Goal: Complete application form

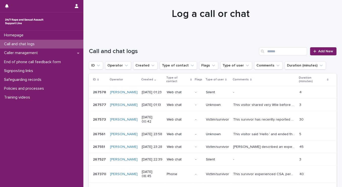
scroll to position [12, 0]
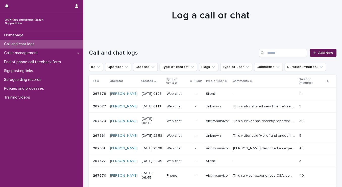
click at [318, 53] on span "Add New" at bounding box center [325, 53] width 15 height 4
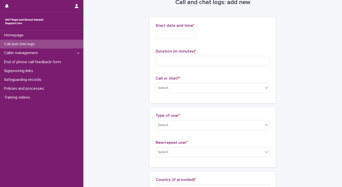
scroll to position [12, 0]
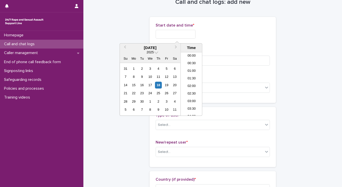
click at [164, 32] on input "text" at bounding box center [176, 34] width 40 height 9
click at [187, 83] on li "03:00" at bounding box center [191, 84] width 21 height 8
drag, startPoint x: 178, startPoint y: 33, endPoint x: 188, endPoint y: 35, distance: 10.1
click at [188, 35] on input "**********" at bounding box center [176, 34] width 40 height 9
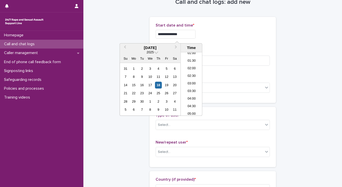
type input "**********"
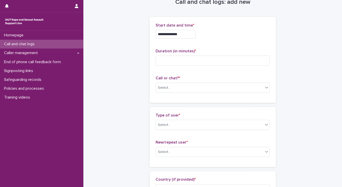
click at [238, 38] on div "**********" at bounding box center [213, 34] width 114 height 9
click at [181, 89] on div "Select..." at bounding box center [209, 88] width 107 height 8
click at [160, 100] on div "Phone" at bounding box center [211, 96] width 114 height 9
click at [172, 61] on input at bounding box center [213, 61] width 114 height 10
type input "*"
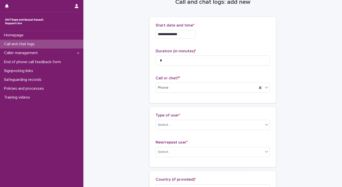
click at [184, 128] on div "Select..." at bounding box center [209, 125] width 107 height 8
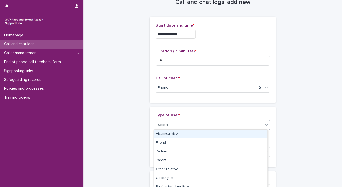
click at [182, 135] on div "Victim/survivor" at bounding box center [211, 134] width 114 height 9
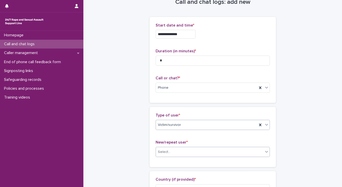
click at [175, 148] on div "Select..." at bounding box center [209, 152] width 107 height 8
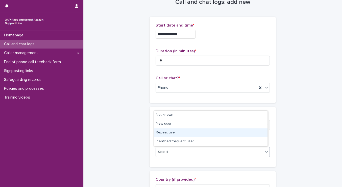
click at [173, 131] on div "Repeat user" at bounding box center [211, 132] width 114 height 9
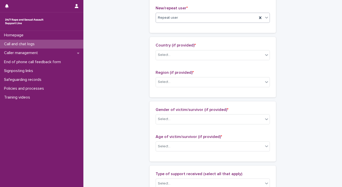
scroll to position [171, 0]
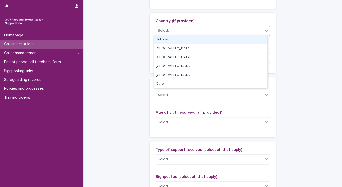
click at [172, 31] on div "Select..." at bounding box center [209, 31] width 107 height 8
click at [166, 40] on div "Unknown" at bounding box center [211, 39] width 114 height 9
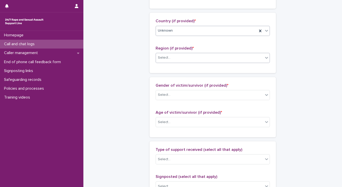
click at [162, 54] on div "Select..." at bounding box center [209, 58] width 107 height 8
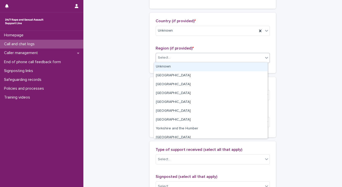
click at [162, 63] on div "Unknown" at bounding box center [211, 66] width 114 height 9
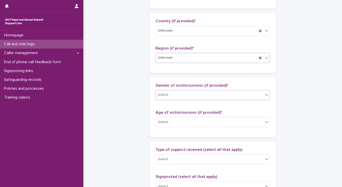
click at [166, 97] on div "Select..." at bounding box center [164, 94] width 13 height 5
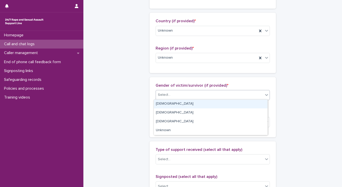
click at [164, 101] on div "Female" at bounding box center [211, 104] width 114 height 9
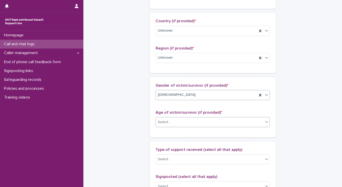
click at [163, 123] on div "Select..." at bounding box center [164, 121] width 13 height 5
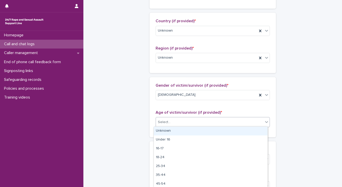
click at [163, 132] on div "Unknown" at bounding box center [211, 131] width 114 height 9
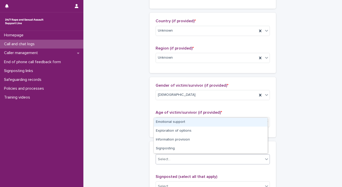
click at [170, 156] on div "Select..." at bounding box center [209, 159] width 107 height 8
click at [167, 124] on div "Emotional support" at bounding box center [211, 122] width 114 height 9
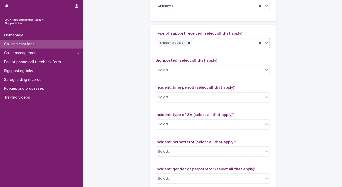
scroll to position [300, 0]
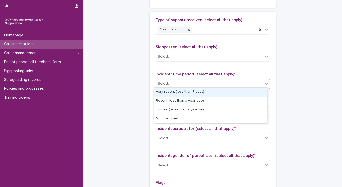
click at [171, 80] on div "Select..." at bounding box center [209, 84] width 107 height 8
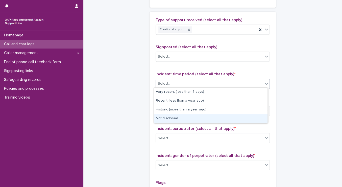
click at [159, 117] on div "Not disclosed" at bounding box center [211, 118] width 114 height 9
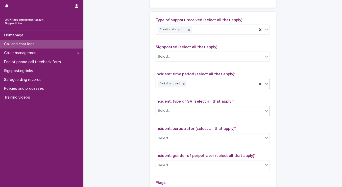
click at [163, 111] on div "Select..." at bounding box center [164, 110] width 13 height 5
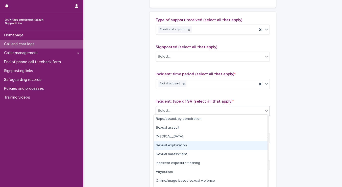
scroll to position [16, 0]
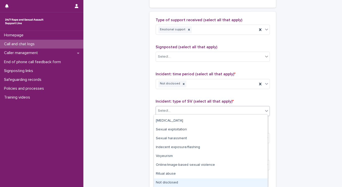
click at [245, 179] on div "Not disclosed" at bounding box center [211, 182] width 114 height 9
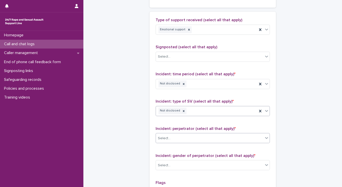
click at [177, 133] on div "Select..." at bounding box center [213, 138] width 114 height 10
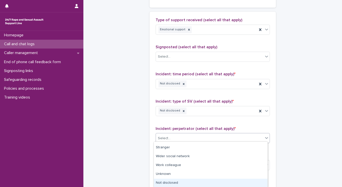
click at [228, 185] on div "Not disclosed" at bounding box center [211, 183] width 114 height 9
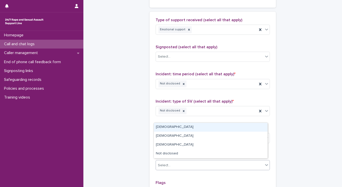
click at [176, 161] on div "Select..." at bounding box center [209, 165] width 107 height 8
click at [158, 131] on div "Male" at bounding box center [211, 127] width 114 height 9
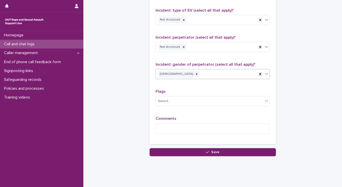
scroll to position [398, 0]
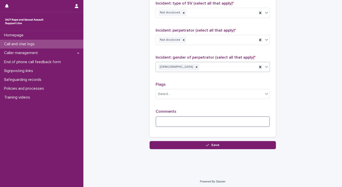
click at [186, 117] on textarea at bounding box center [213, 121] width 114 height 11
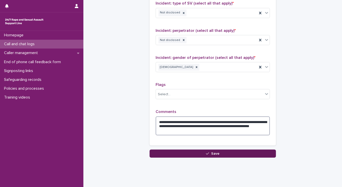
drag, startPoint x: 203, startPoint y: 123, endPoint x: 221, endPoint y: 151, distance: 33.5
type textarea "**********"
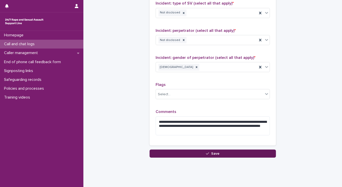
click at [221, 151] on button "Save" at bounding box center [213, 153] width 126 height 8
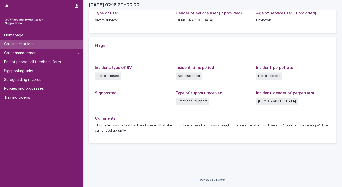
scroll to position [87, 0]
click at [14, 44] on p "Call and chat logs" at bounding box center [20, 44] width 37 height 5
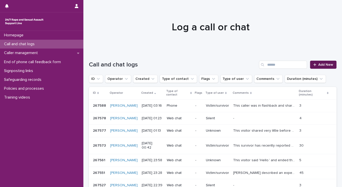
click at [312, 67] on link "Add New" at bounding box center [323, 65] width 27 height 8
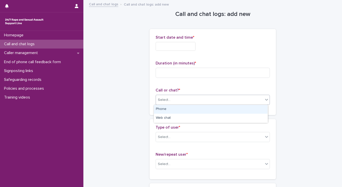
click at [198, 102] on div "Select..." at bounding box center [209, 100] width 107 height 8
click at [175, 109] on div "Phone" at bounding box center [211, 109] width 114 height 9
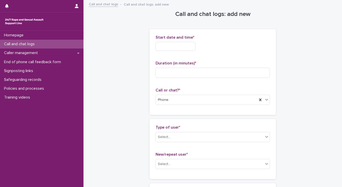
click at [171, 45] on input "text" at bounding box center [175, 46] width 40 height 9
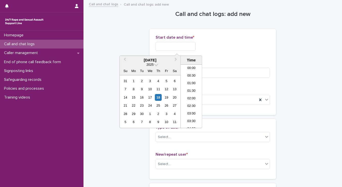
scroll to position [18, 0]
click at [187, 95] on li "03:00" at bounding box center [190, 96] width 21 height 8
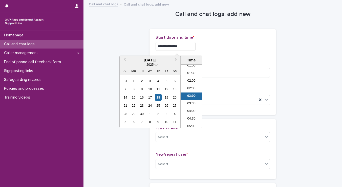
drag, startPoint x: 178, startPoint y: 45, endPoint x: 187, endPoint y: 48, distance: 9.0
click at [187, 48] on input "**********" at bounding box center [175, 46] width 40 height 9
type input "**********"
click at [215, 80] on div "Duration (in minutes) *" at bounding box center [212, 71] width 114 height 21
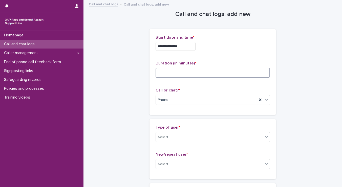
click at [176, 76] on input at bounding box center [212, 73] width 114 height 10
type input "**"
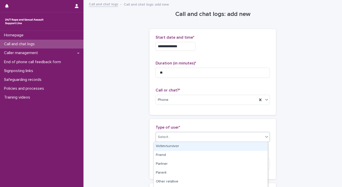
click at [172, 139] on div "Select..." at bounding box center [209, 137] width 107 height 8
click at [169, 143] on div "Victim/survivor" at bounding box center [211, 146] width 114 height 9
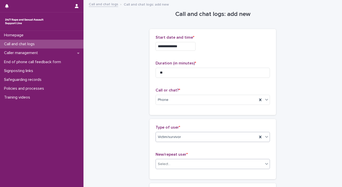
click at [170, 162] on div "Select..." at bounding box center [209, 164] width 107 height 8
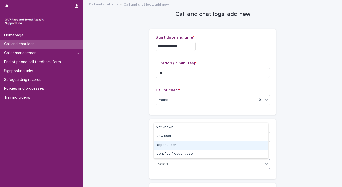
click at [168, 142] on div "Repeat user" at bounding box center [211, 145] width 114 height 9
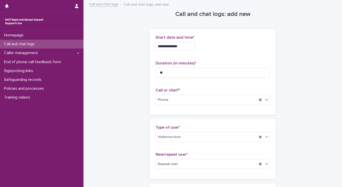
drag, startPoint x: 337, startPoint y: 46, endPoint x: 340, endPoint y: 51, distance: 6.1
click at [340, 51] on div "**********" at bounding box center [171, 93] width 342 height 187
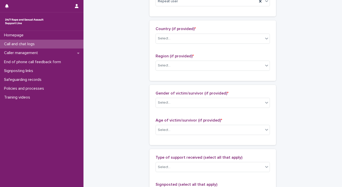
scroll to position [164, 0]
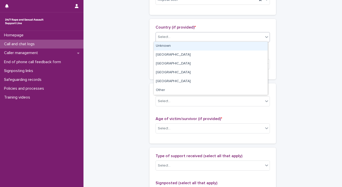
click at [206, 40] on div "Select..." at bounding box center [209, 37] width 107 height 8
click at [196, 46] on div "Unknown" at bounding box center [211, 46] width 114 height 9
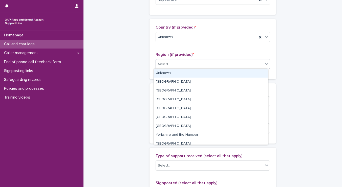
click at [187, 63] on div "Select..." at bounding box center [209, 64] width 107 height 8
click at [181, 71] on div "Unknown" at bounding box center [211, 73] width 114 height 9
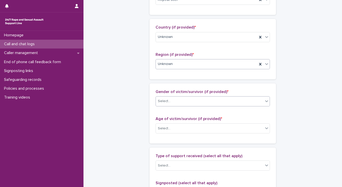
click at [174, 101] on div "Select..." at bounding box center [209, 101] width 107 height 8
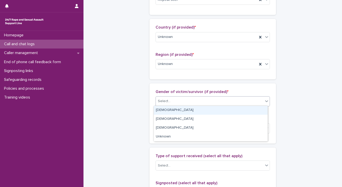
click at [170, 110] on div "Female" at bounding box center [211, 110] width 114 height 9
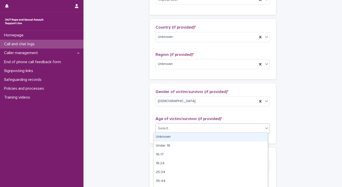
click at [168, 127] on div "Select..." at bounding box center [164, 128] width 13 height 5
click at [165, 137] on div "Unknown" at bounding box center [211, 137] width 114 height 9
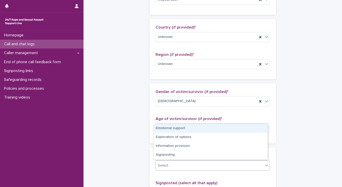
click at [167, 165] on div "Select..." at bounding box center [164, 165] width 13 height 5
click at [163, 130] on div "Emotional support" at bounding box center [211, 128] width 114 height 9
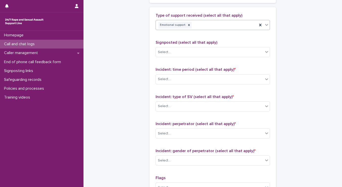
scroll to position [322, 0]
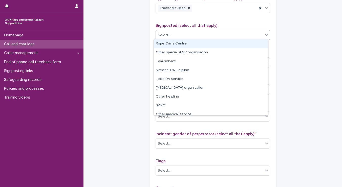
click at [179, 32] on div "Select..." at bounding box center [209, 35] width 107 height 8
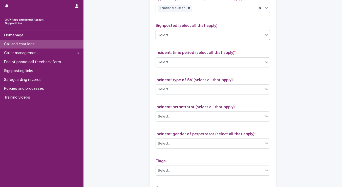
click at [179, 32] on div "Select..." at bounding box center [209, 35] width 107 height 8
click at [171, 64] on div "Select..." at bounding box center [209, 62] width 107 height 8
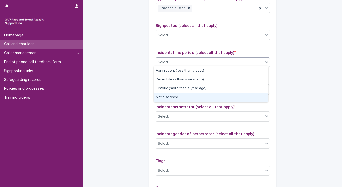
click at [166, 97] on div "Not disclosed" at bounding box center [211, 97] width 114 height 9
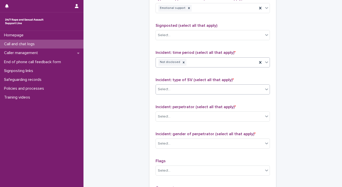
click at [166, 90] on div "Select..." at bounding box center [164, 89] width 13 height 5
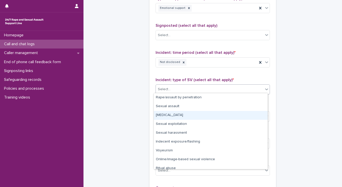
scroll to position [13, 0]
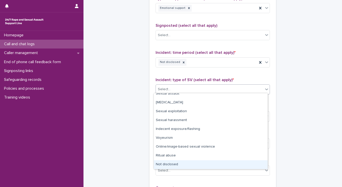
click at [207, 165] on div "Not disclosed" at bounding box center [211, 164] width 114 height 9
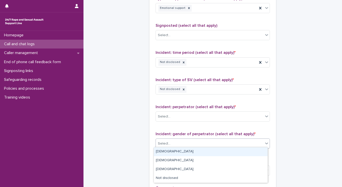
click at [170, 144] on div "Select..." at bounding box center [209, 143] width 107 height 8
click at [162, 154] on div "Male" at bounding box center [211, 151] width 114 height 9
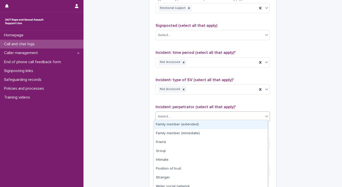
click at [171, 112] on div "Select..." at bounding box center [209, 116] width 107 height 8
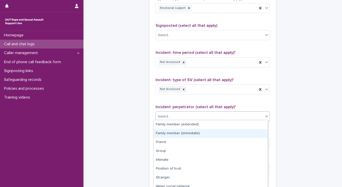
scroll to position [30, 0]
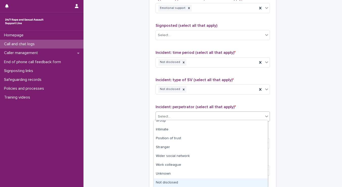
click at [209, 181] on div "Not disclosed" at bounding box center [211, 182] width 114 height 9
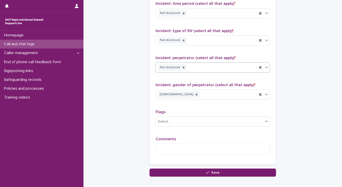
scroll to position [398, 0]
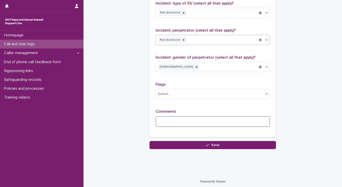
click at [190, 119] on textarea at bounding box center [212, 121] width 114 height 11
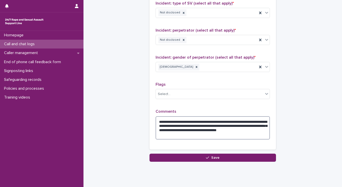
click at [233, 128] on textarea "**********" at bounding box center [212, 127] width 114 height 23
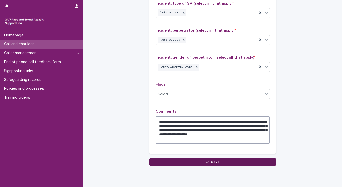
type textarea "**********"
click at [215, 162] on button "Save" at bounding box center [212, 162] width 126 height 8
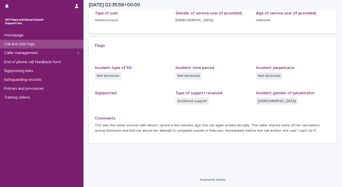
scroll to position [87, 0]
click at [18, 45] on p "Call and chat logs" at bounding box center [20, 44] width 37 height 5
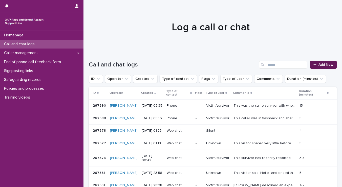
click at [314, 61] on link "Add New" at bounding box center [323, 65] width 27 height 8
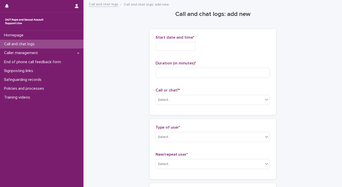
click at [184, 42] on input "text" at bounding box center [175, 46] width 40 height 9
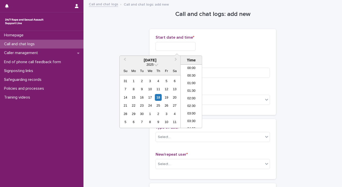
scroll to position [25, 0]
click at [194, 95] on li "03:30" at bounding box center [190, 96] width 21 height 8
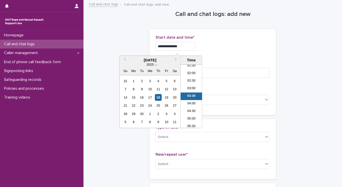
drag, startPoint x: 179, startPoint y: 45, endPoint x: 187, endPoint y: 49, distance: 8.6
click at [187, 49] on input "**********" at bounding box center [175, 46] width 40 height 9
type input "**********"
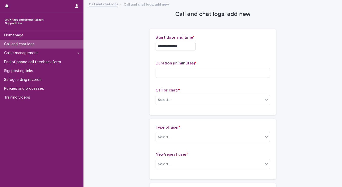
click at [229, 45] on div "**********" at bounding box center [212, 46] width 114 height 9
click at [171, 99] on input "text" at bounding box center [171, 100] width 1 height 4
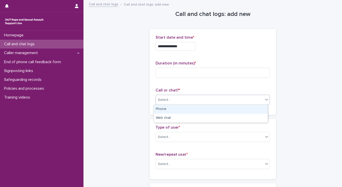
click at [159, 109] on div "Phone" at bounding box center [211, 109] width 114 height 9
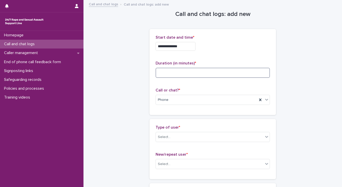
click at [193, 70] on input at bounding box center [212, 73] width 114 height 10
type input "**"
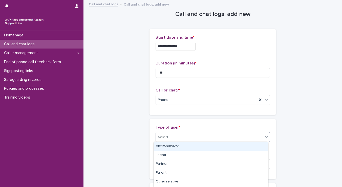
click at [160, 141] on div "Select..." at bounding box center [212, 137] width 114 height 10
click at [175, 147] on div "Victim/survivor" at bounding box center [211, 146] width 114 height 9
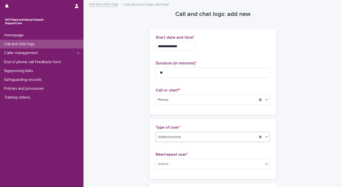
click at [170, 157] on div "New/repeat user * Select..." at bounding box center [212, 162] width 114 height 21
click at [166, 164] on div "Select..." at bounding box center [164, 163] width 13 height 5
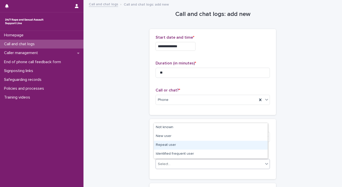
click at [166, 147] on div "Repeat user" at bounding box center [211, 145] width 114 height 9
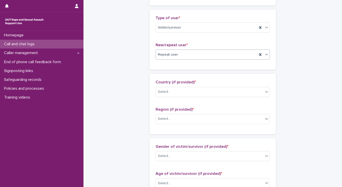
scroll to position [137, 0]
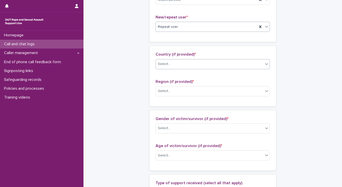
click at [184, 63] on div "Select..." at bounding box center [209, 64] width 107 height 8
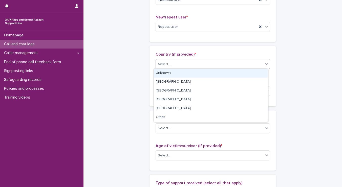
click at [174, 75] on div "Unknown" at bounding box center [211, 73] width 114 height 9
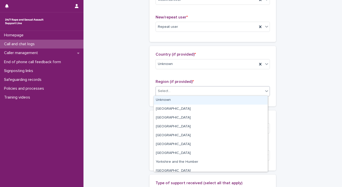
click at [167, 92] on div "Select..." at bounding box center [164, 90] width 13 height 5
click at [163, 98] on div "Unknown" at bounding box center [211, 100] width 114 height 9
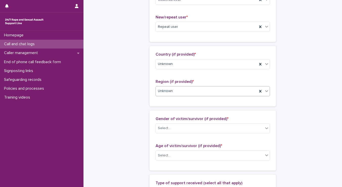
click at [170, 122] on div "Gender of victim/survivor (if provided) * Select..." at bounding box center [212, 126] width 114 height 21
click at [166, 128] on div "Select..." at bounding box center [164, 128] width 13 height 5
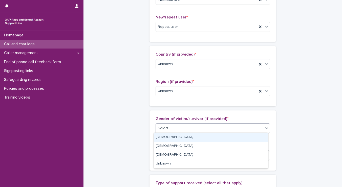
click at [164, 138] on div "Female" at bounding box center [211, 137] width 114 height 9
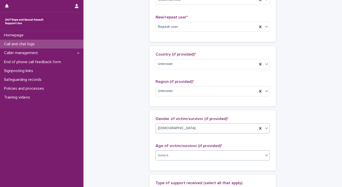
click at [164, 153] on div "Select..." at bounding box center [164, 155] width 13 height 5
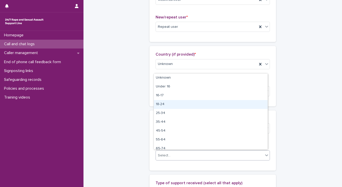
click at [162, 103] on div "18-24" at bounding box center [211, 104] width 114 height 9
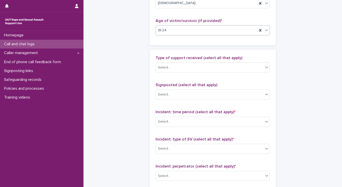
scroll to position [270, 0]
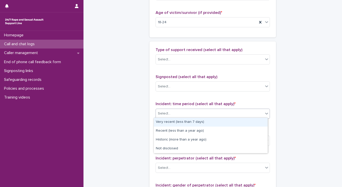
click at [167, 112] on div "Select..." at bounding box center [164, 113] width 13 height 5
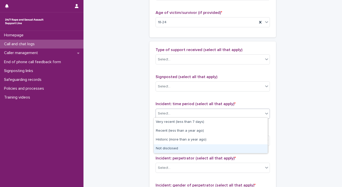
click at [169, 146] on div "Not disclosed" at bounding box center [211, 148] width 114 height 9
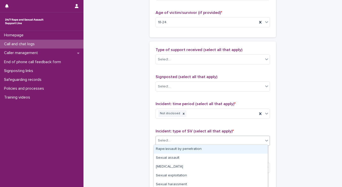
click at [169, 144] on div "Select..." at bounding box center [212, 141] width 114 height 10
click at [168, 150] on div "Rape/assault by penetration" at bounding box center [211, 149] width 114 height 9
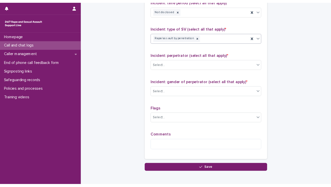
scroll to position [375, 0]
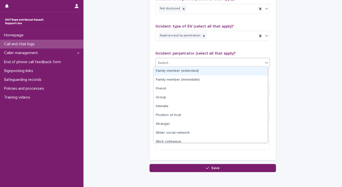
click at [165, 60] on div "Select..." at bounding box center [164, 62] width 13 height 5
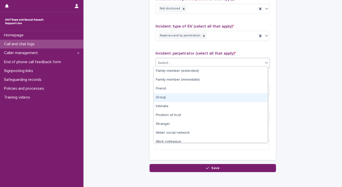
click at [159, 99] on div "Group" at bounding box center [211, 97] width 114 height 9
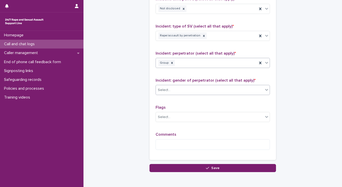
click at [160, 87] on div "Select..." at bounding box center [164, 89] width 13 height 5
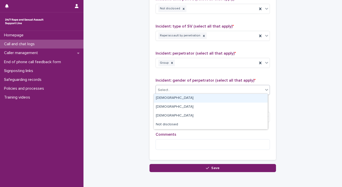
click at [160, 97] on div "Male" at bounding box center [211, 98] width 114 height 9
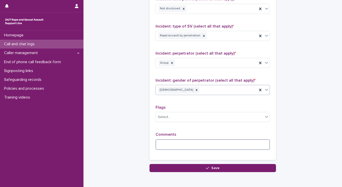
click at [161, 148] on textarea at bounding box center [212, 144] width 114 height 11
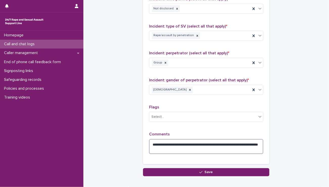
click at [158, 143] on textarea "**********" at bounding box center [206, 146] width 114 height 15
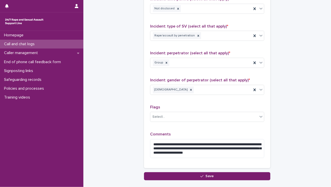
click at [254, 162] on div "**********" at bounding box center [207, 53] width 126 height 232
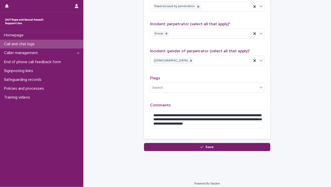
scroll to position [407, 0]
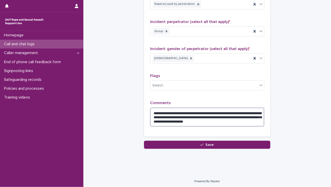
click at [245, 120] on textarea "**********" at bounding box center [207, 117] width 114 height 19
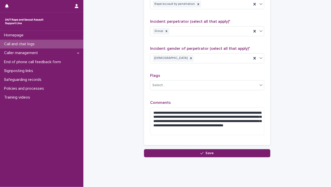
click at [210, 89] on div "Flags Select..." at bounding box center [207, 84] width 114 height 21
click at [219, 128] on textarea "**********" at bounding box center [207, 122] width 114 height 28
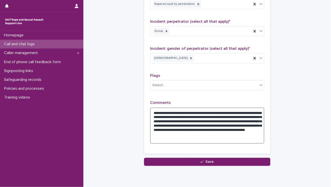
click at [190, 111] on textarea "**********" at bounding box center [207, 126] width 114 height 36
click at [189, 114] on textarea "**********" at bounding box center [207, 126] width 114 height 36
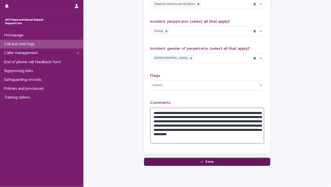
type textarea "**********"
click at [192, 159] on button "Save" at bounding box center [207, 162] width 126 height 8
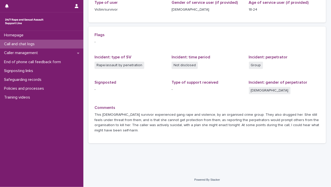
scroll to position [97, 0]
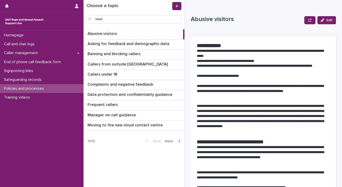
click at [169, 140] on span "Next" at bounding box center [170, 141] width 11 height 4
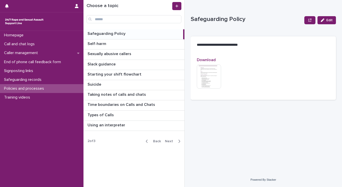
click at [118, 33] on p "Safeguarding Policy" at bounding box center [106, 33] width 39 height 6
click at [212, 79] on img at bounding box center [209, 76] width 24 height 24
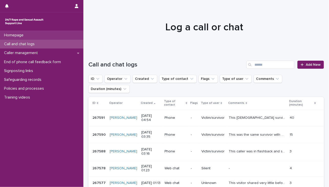
click at [8, 36] on p "Homepage" at bounding box center [15, 35] width 26 height 5
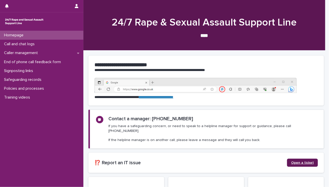
click at [301, 161] on span "Open a ticket" at bounding box center [302, 163] width 23 height 4
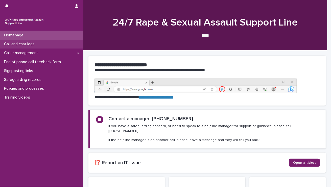
click at [13, 45] on p "Call and chat logs" at bounding box center [20, 44] width 37 height 5
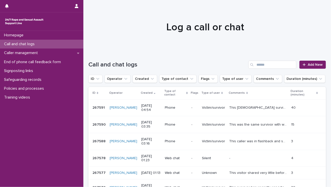
click at [259, 108] on p "This 24 year-old survivor experienced gang rape and violence, by an organised c…" at bounding box center [258, 107] width 59 height 5
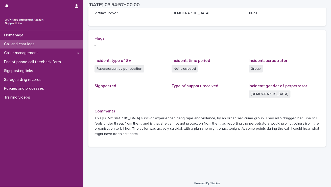
scroll to position [97, 0]
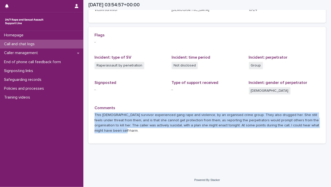
drag, startPoint x: 105, startPoint y: 130, endPoint x: 95, endPoint y: 114, distance: 19.2
click at [95, 114] on p "This 24 year-old survivor experienced gang rape and violence, by an organised c…" at bounding box center [206, 122] width 225 height 21
copy p "This 24 year-old survivor experienced gang rape and violence, by an organised c…"
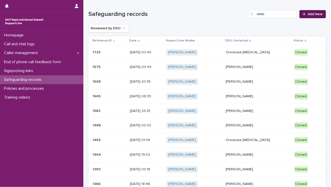
click at [303, 14] on div at bounding box center [305, 14] width 5 height 4
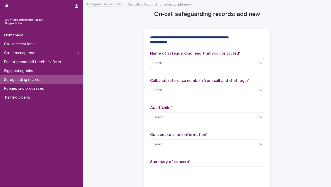
click at [179, 59] on div "Select..." at bounding box center [203, 63] width 107 height 8
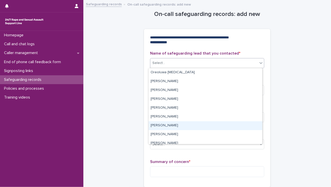
scroll to position [105, 0]
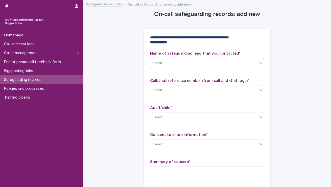
click at [166, 63] on div "Select..." at bounding box center [203, 63] width 107 height 8
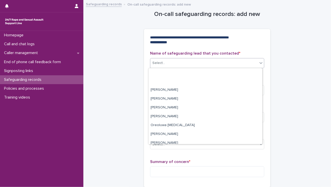
scroll to position [110, 0]
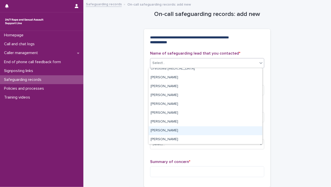
click at [215, 133] on div "[PERSON_NAME]" at bounding box center [206, 130] width 114 height 9
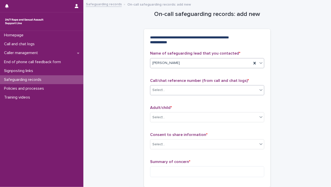
click at [157, 89] on div "Select..." at bounding box center [158, 89] width 13 height 5
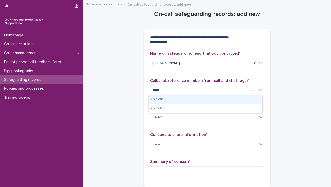
type input "******"
click at [165, 99] on div "267591" at bounding box center [206, 99] width 114 height 9
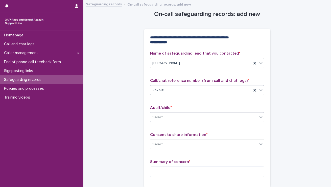
click at [165, 116] on div "Select..." at bounding box center [203, 117] width 107 height 8
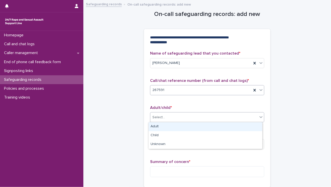
click at [162, 125] on div "Adult" at bounding box center [206, 126] width 114 height 9
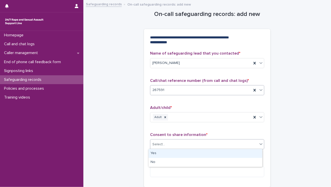
click at [159, 146] on div "Select..." at bounding box center [158, 144] width 13 height 5
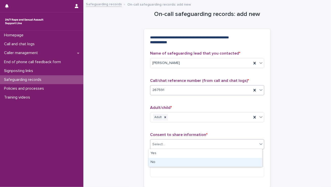
click at [152, 163] on div "No" at bounding box center [206, 162] width 114 height 9
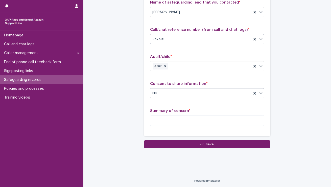
scroll to position [52, 0]
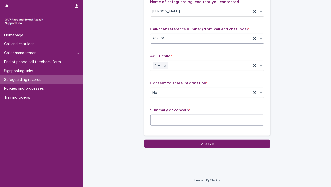
click at [165, 123] on textarea at bounding box center [207, 120] width 114 height 11
paste textarea "**********"
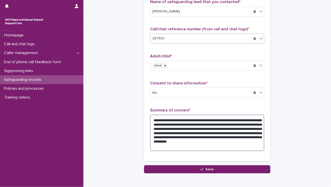
click at [188, 129] on textarea "**********" at bounding box center [207, 133] width 114 height 36
click at [163, 142] on textarea "**********" at bounding box center [207, 133] width 114 height 36
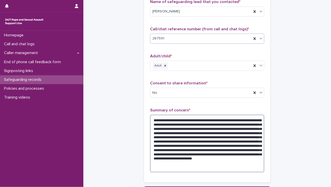
scroll to position [98, 0]
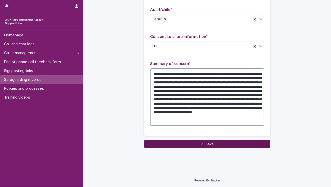
type textarea "**********"
click at [226, 143] on button "Save" at bounding box center [207, 144] width 126 height 8
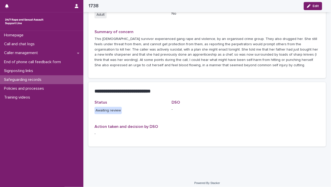
scroll to position [59, 0]
